Goal: Obtain resource: Obtain resource

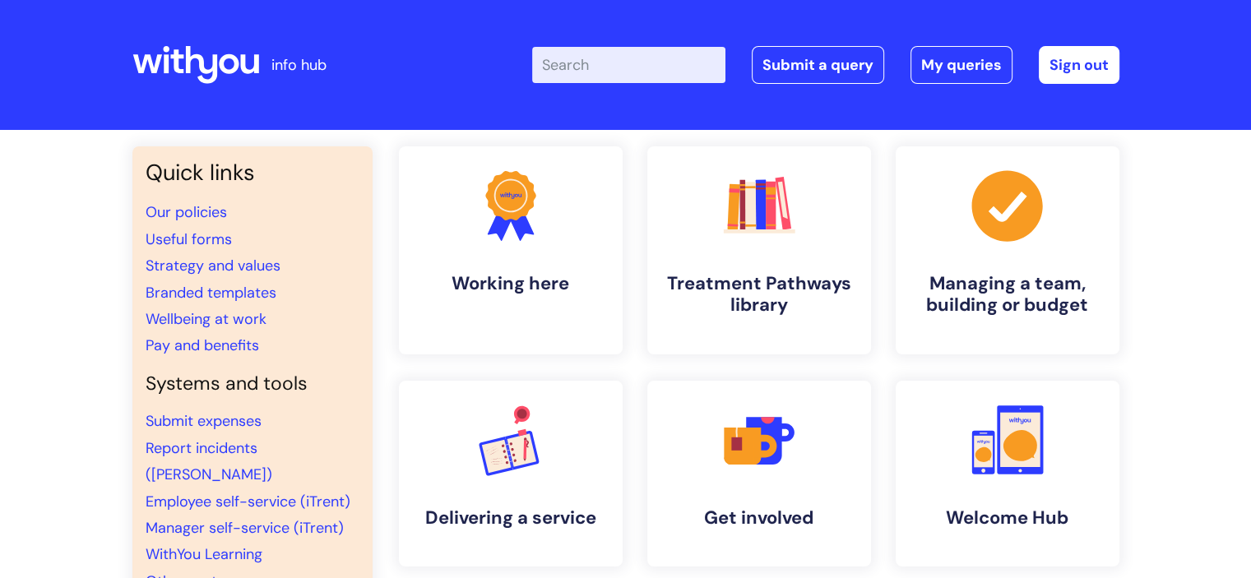
click at [637, 63] on input "Enter your search term here..." at bounding box center [628, 65] width 193 height 36
type input "usef"
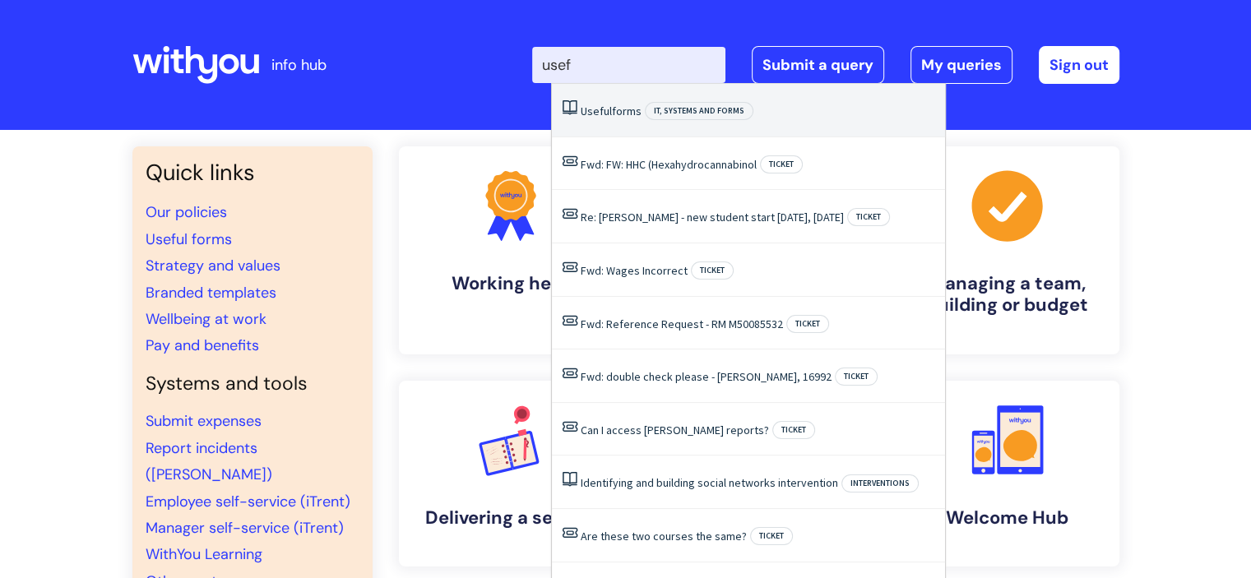
click at [611, 123] on li "Useful forms IT, systems and forms" at bounding box center [748, 110] width 393 height 53
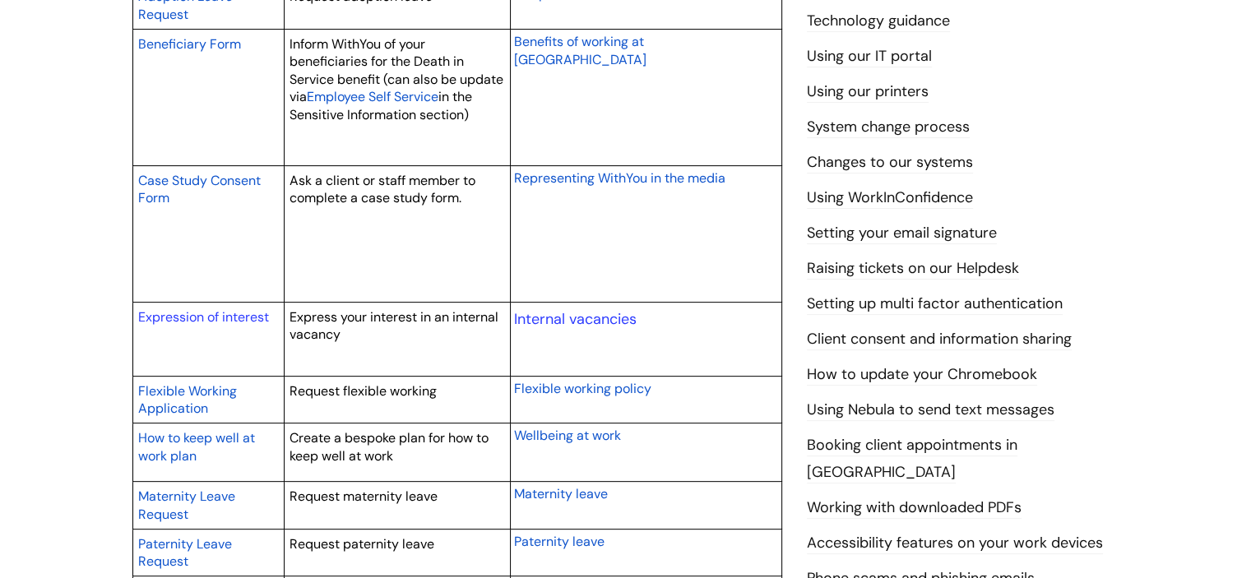
scroll to position [546, 0]
click at [575, 313] on link "Internal vacancies" at bounding box center [575, 318] width 123 height 20
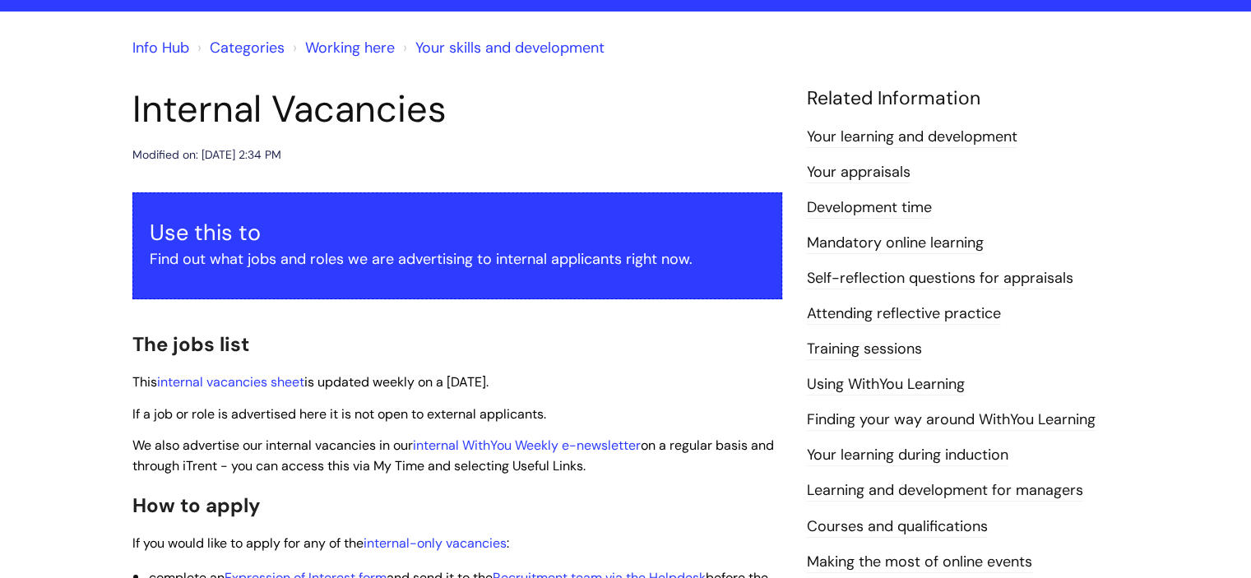
scroll to position [118, 0]
click at [257, 383] on link "internal vacancies sheet" at bounding box center [230, 382] width 147 height 17
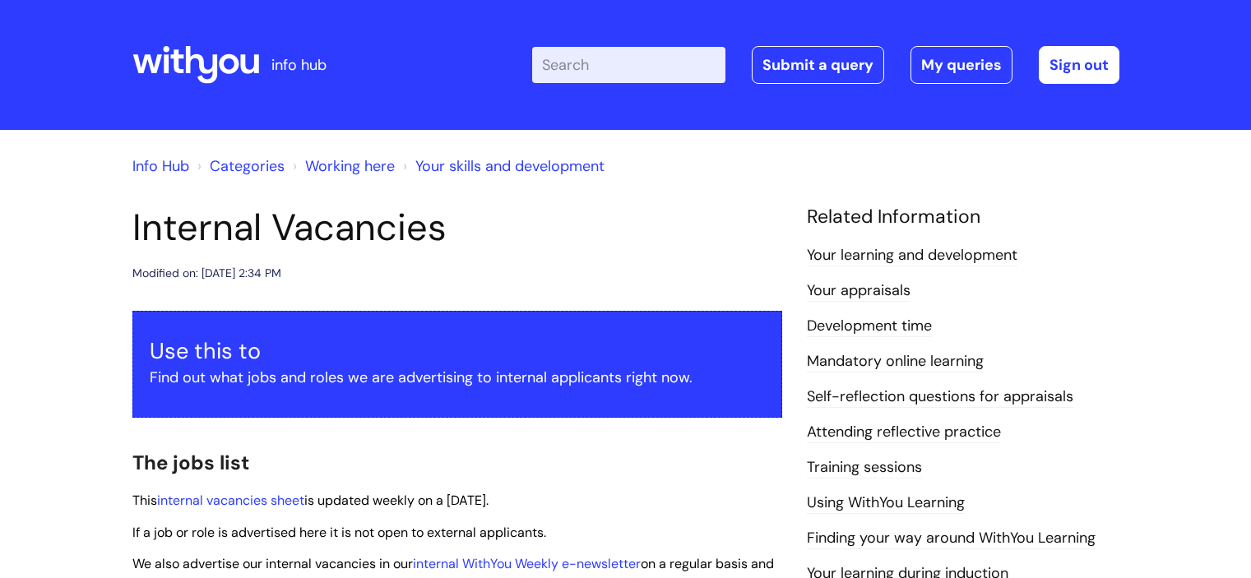
scroll to position [118, 0]
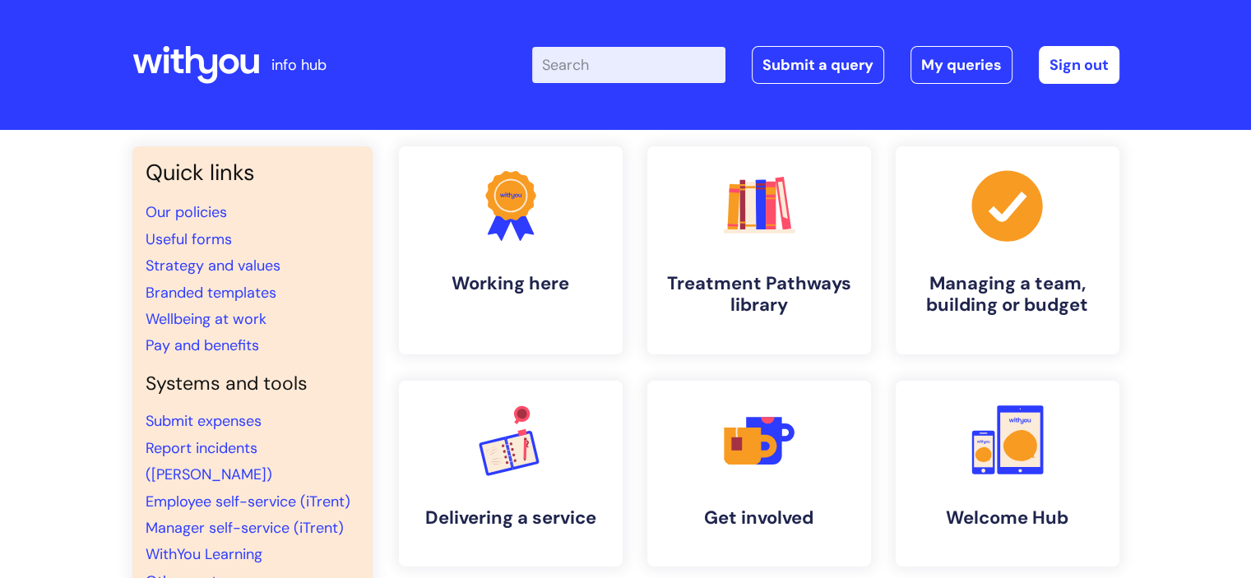
click at [578, 64] on input "Enter your search term here..." at bounding box center [628, 65] width 193 height 36
type input "useful"
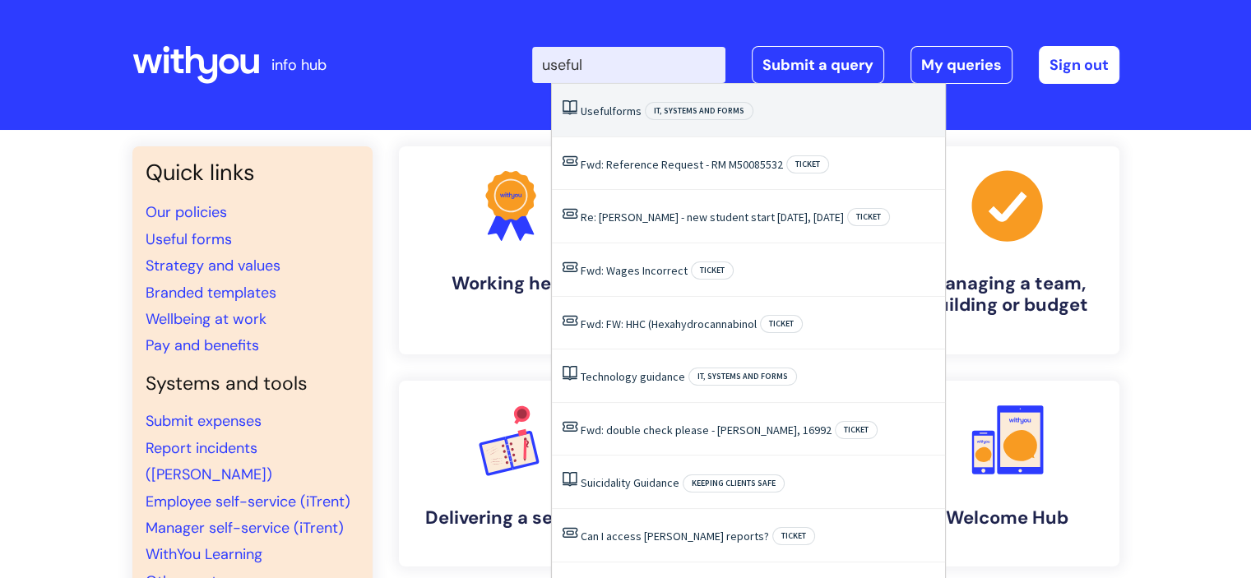
click at [609, 108] on span "Useful" at bounding box center [596, 111] width 31 height 15
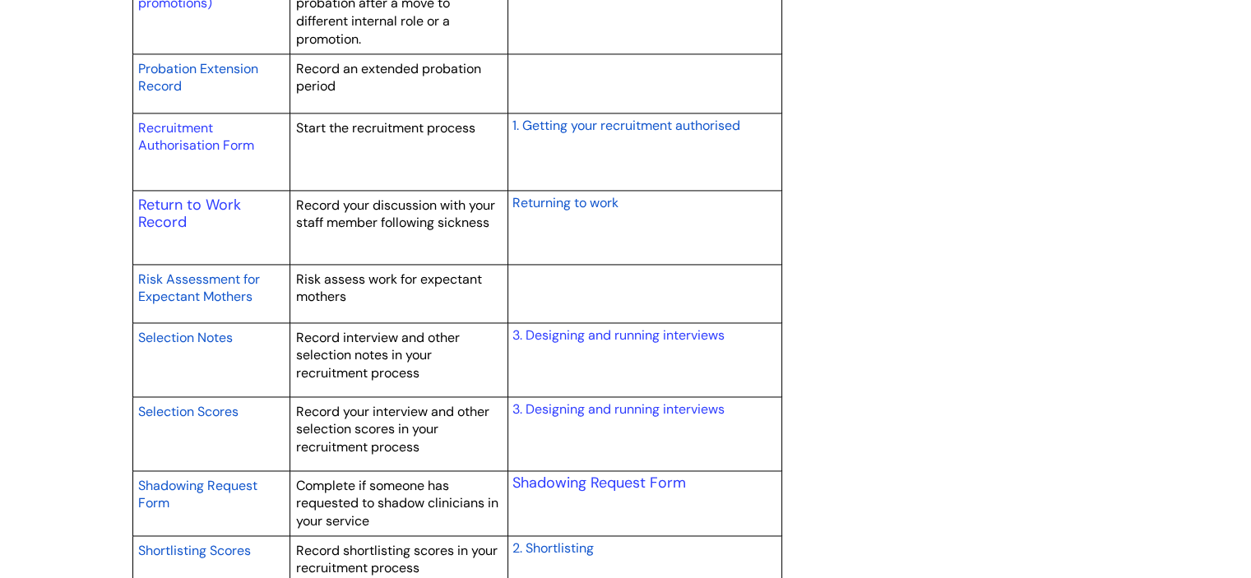
scroll to position [2497, 0]
click at [175, 197] on link "Return to Work Record" at bounding box center [189, 213] width 103 height 38
